Goal: Task Accomplishment & Management: Manage account settings

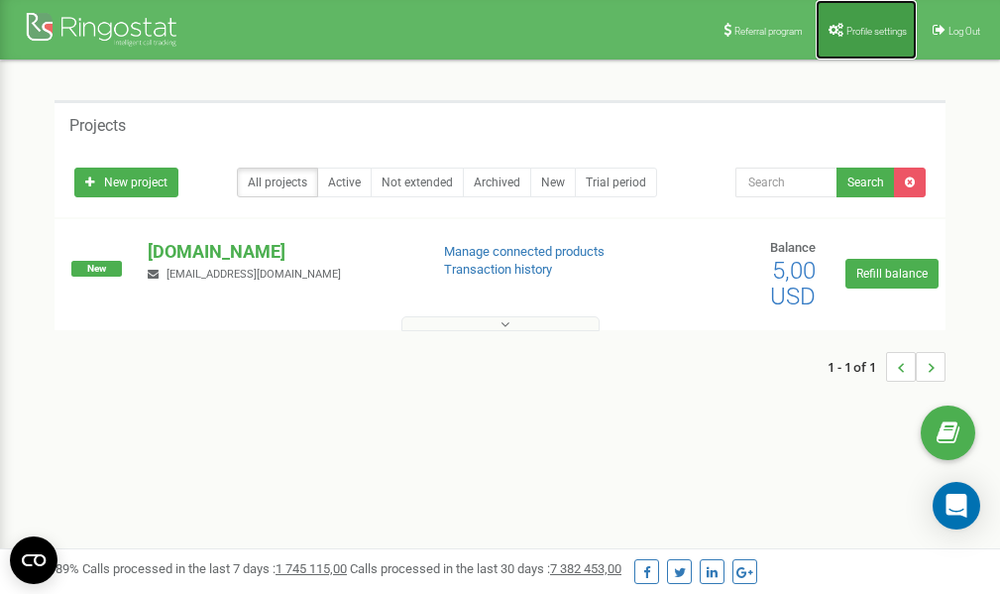
click at [859, 28] on span "Profile settings" at bounding box center [876, 31] width 60 height 11
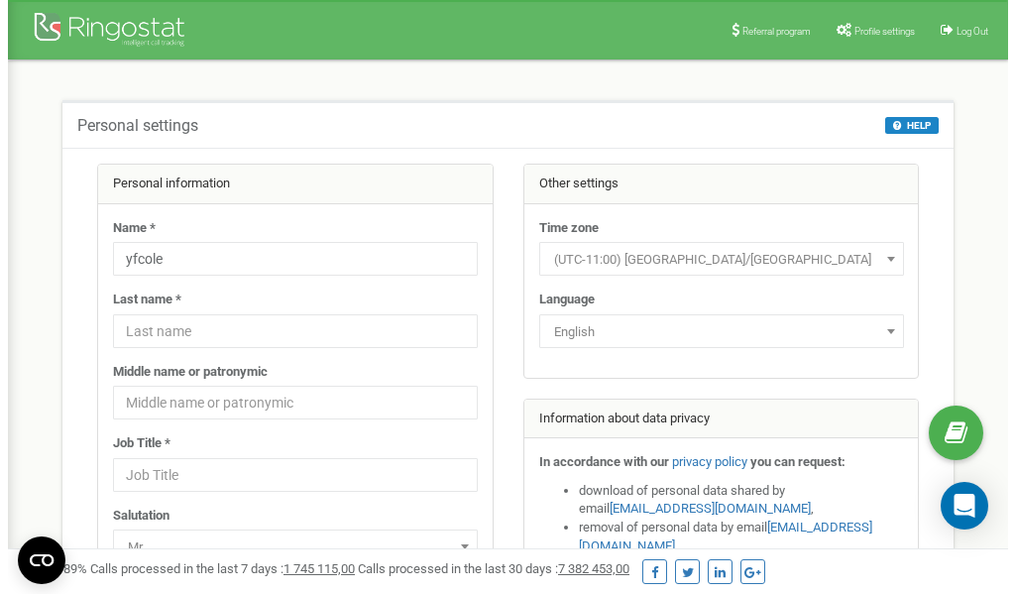
scroll to position [99, 0]
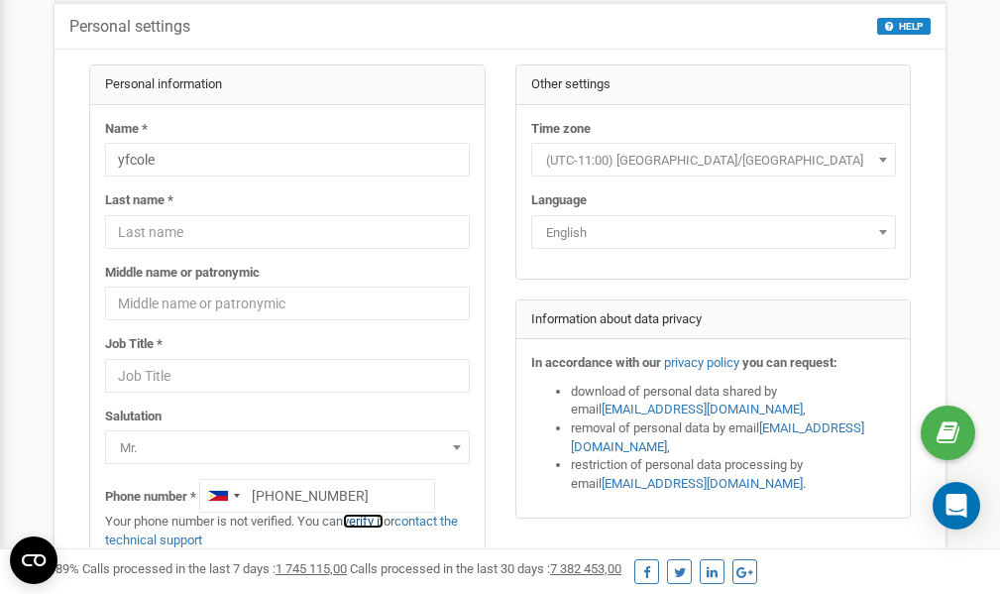
click at [370, 523] on link "verify it" at bounding box center [363, 520] width 41 height 15
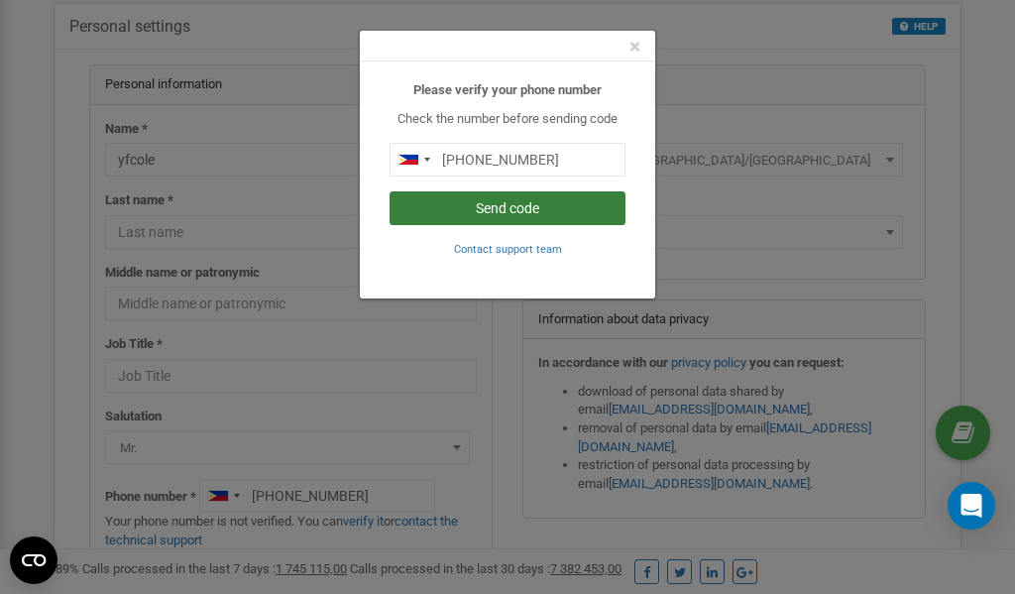
click at [528, 204] on button "Send code" at bounding box center [508, 208] width 236 height 34
